Goal: Information Seeking & Learning: Learn about a topic

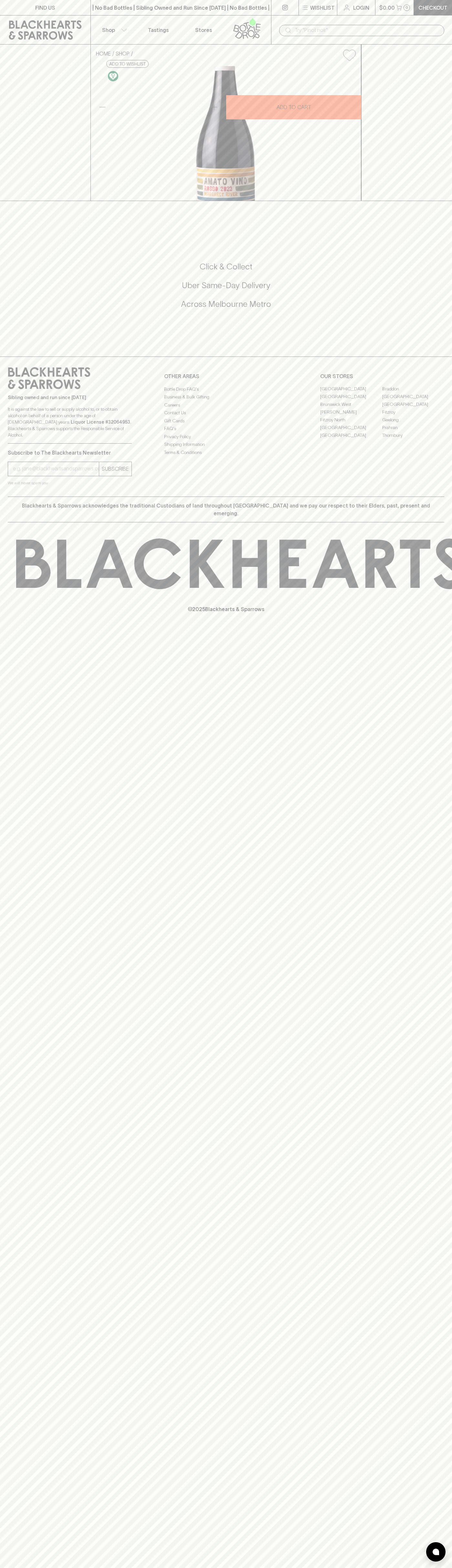
click at [294, 10] on link at bounding box center [284, 7] width 27 height 15
click at [431, 1293] on div "FIND US | No Bad Bottles | Sibling Owned and Run Since 2006 | No Bad Bottles | …" at bounding box center [226, 784] width 452 height 1568
click at [320, 1567] on html "FIND US | No Bad Bottles | Sibling Owned and Run Since 2006 | No Bad Bottles | …" at bounding box center [226, 784] width 452 height 1568
click at [13, 1447] on div "FIND US | No Bad Bottles | Sibling Owned and Run Since 2006 | No Bad Bottles | …" at bounding box center [226, 784] width 452 height 1568
